Goal: Information Seeking & Learning: Learn about a topic

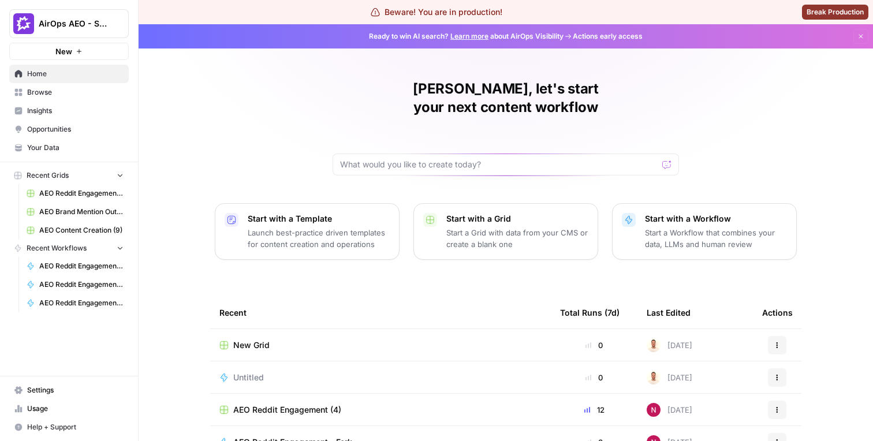
click at [95, 99] on link "Browse" at bounding box center [68, 92] width 119 height 18
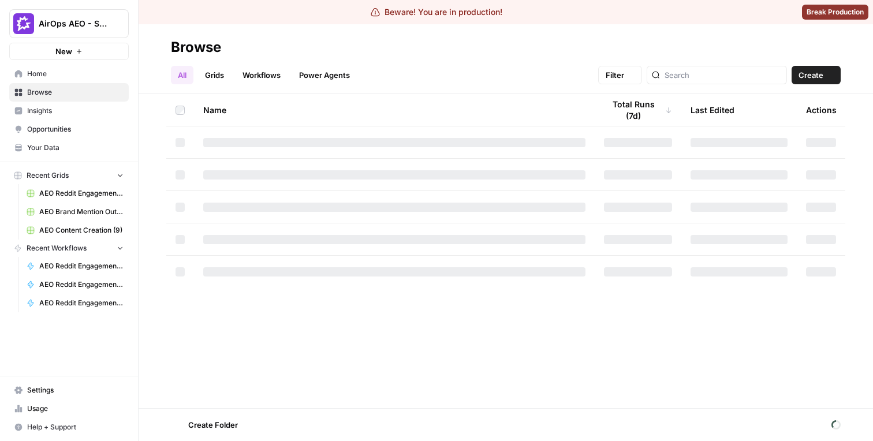
click at [92, 106] on span "Insights" at bounding box center [75, 111] width 96 height 10
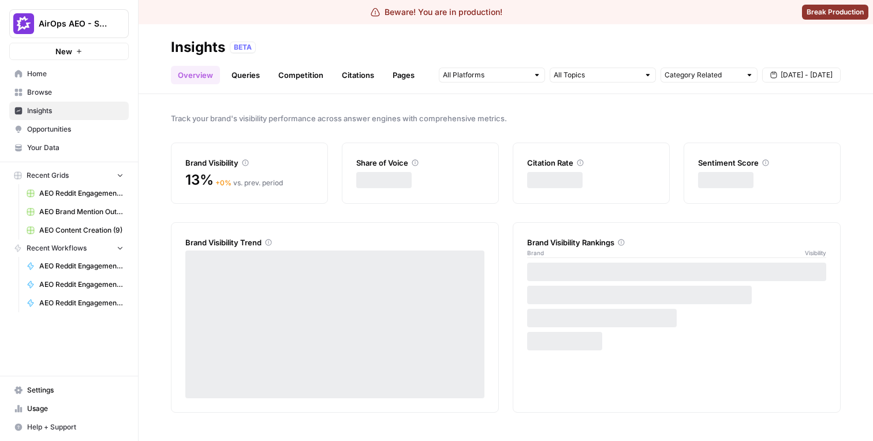
click at [238, 79] on link "Queries" at bounding box center [246, 75] width 42 height 18
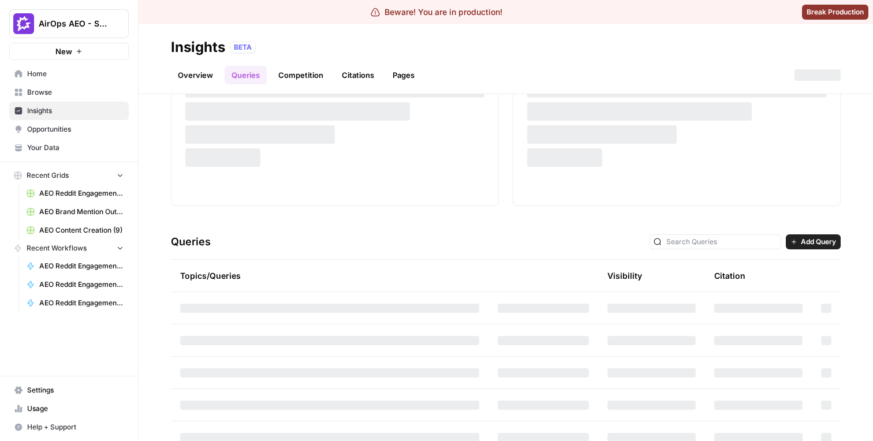
scroll to position [117, 0]
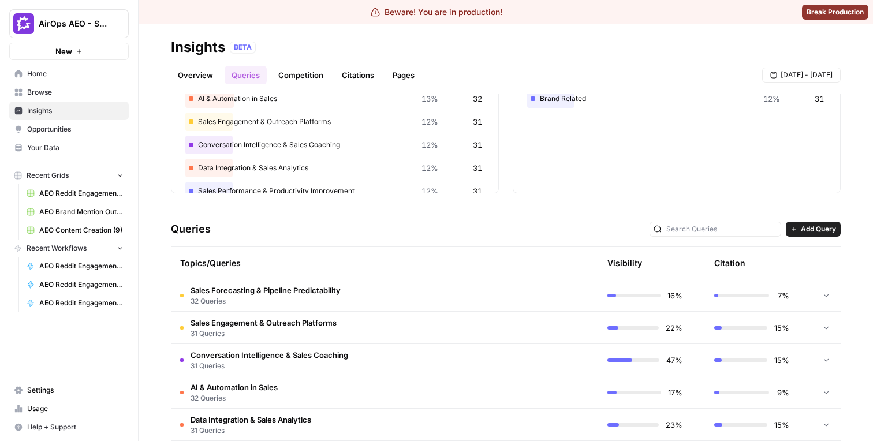
click at [324, 300] on span "32 Queries" at bounding box center [265, 301] width 150 height 10
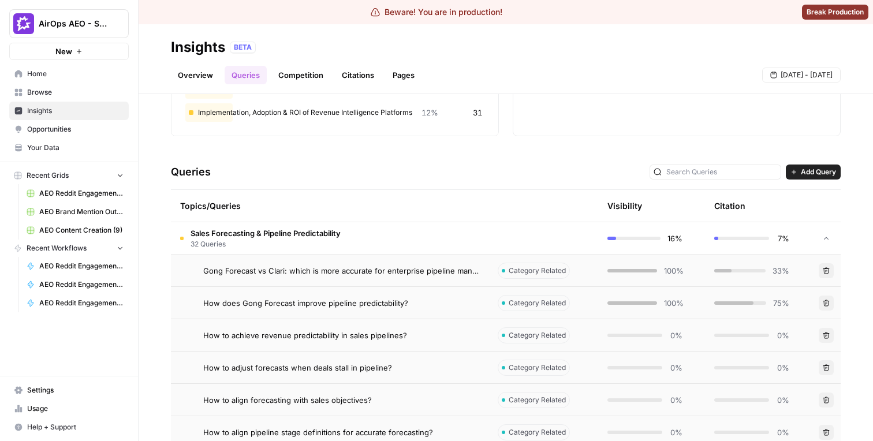
scroll to position [227, 0]
